Goal: Check status: Check status

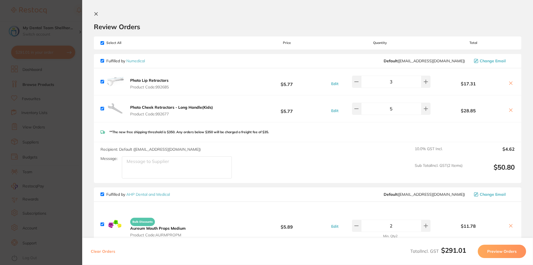
drag, startPoint x: 0, startPoint y: 0, endPoint x: 79, endPoint y: 96, distance: 124.5
click at [79, 96] on section "Update RRP Set your pre negotiated price for this item. Item Agreed RRP (excl. …" at bounding box center [266, 132] width 533 height 265
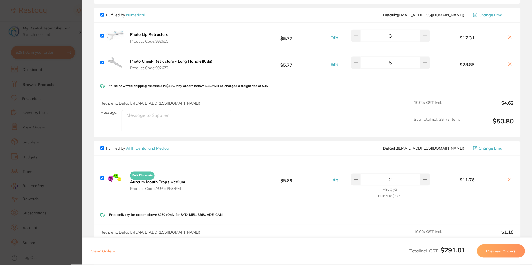
scroll to position [1, 0]
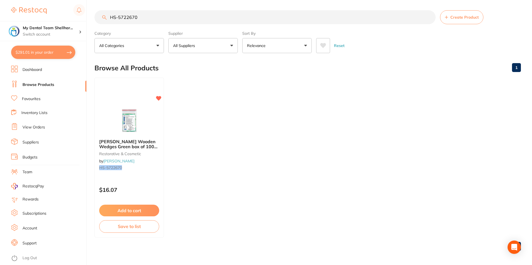
click at [33, 122] on ul "Dashboard Browse Products Favourites Inventory Lists View Orders Suppliers Budg…" at bounding box center [48, 165] width 75 height 199
click at [32, 127] on link "View Orders" at bounding box center [33, 127] width 22 height 6
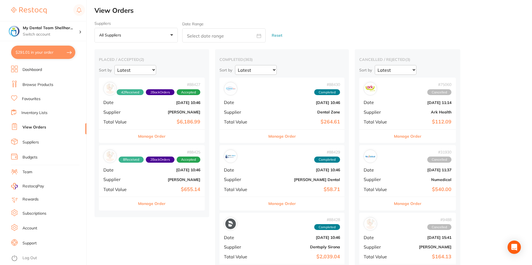
click at [185, 116] on div "# 88427 42 Received 2 Back Orders Accepted Date [DATE] 10:46 Supplier [PERSON_N…" at bounding box center [152, 102] width 106 height 51
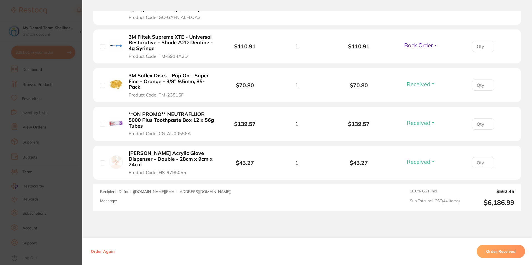
scroll to position [1416, 0]
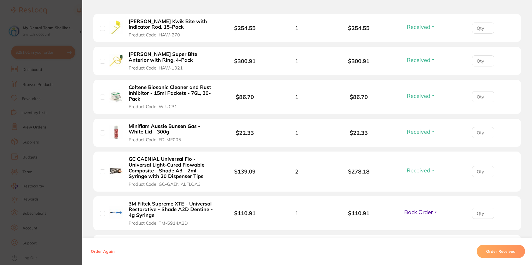
click at [74, 134] on section "Order ID: Restocq- 88427 Order Information 42 Received 2 Back Orders Accepted O…" at bounding box center [266, 132] width 532 height 265
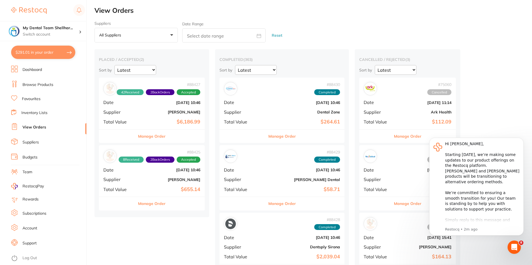
click at [164, 115] on div "# 88427 42 Received 2 Back Orders Accepted Date [DATE] 10:46 Supplier [PERSON_N…" at bounding box center [152, 102] width 106 height 51
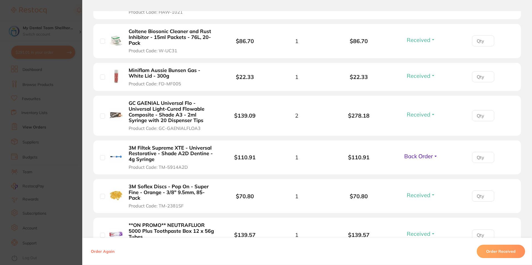
scroll to position [1583, 0]
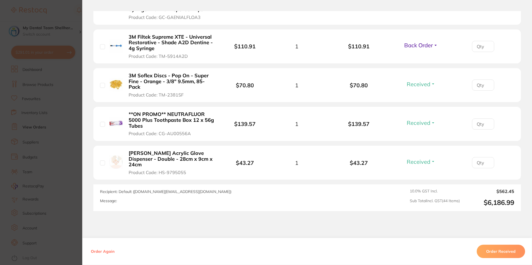
click at [410, 42] on span "Back Order" at bounding box center [418, 45] width 29 height 7
click at [414, 53] on button "Received" at bounding box center [421, 57] width 14 height 9
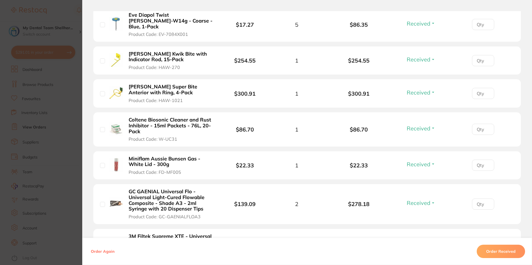
scroll to position [1333, 0]
